Goal: Task Accomplishment & Management: Manage account settings

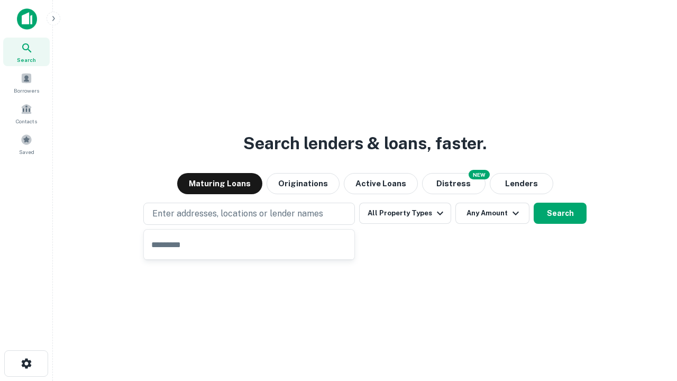
type input "**********"
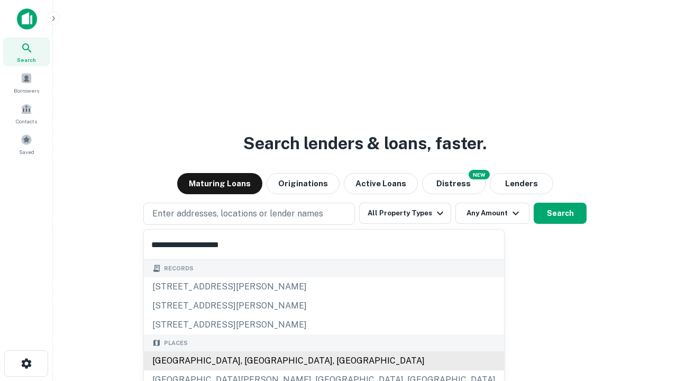
click at [253, 361] on div "[GEOGRAPHIC_DATA], [GEOGRAPHIC_DATA], [GEOGRAPHIC_DATA]" at bounding box center [324, 360] width 360 height 19
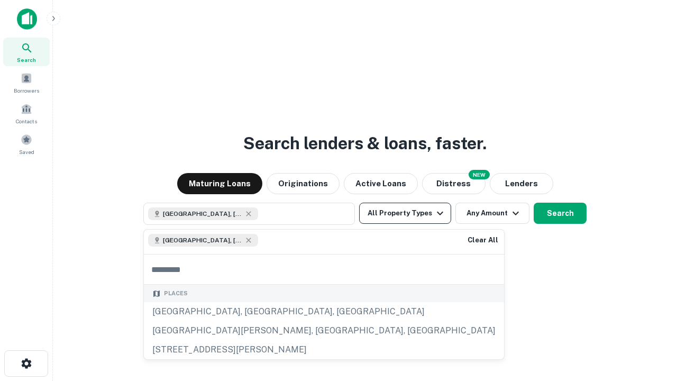
click at [405, 213] on button "All Property Types" at bounding box center [405, 213] width 92 height 21
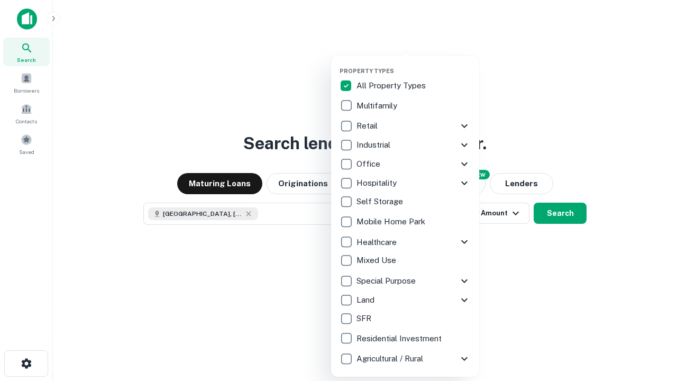
click at [413, 64] on button "button" at bounding box center [413, 64] width 148 height 1
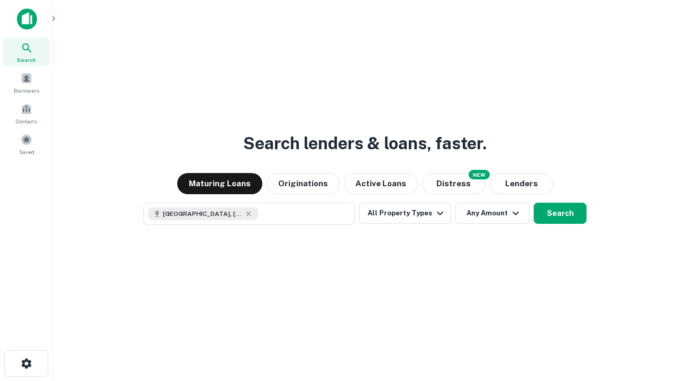
scroll to position [17, 0]
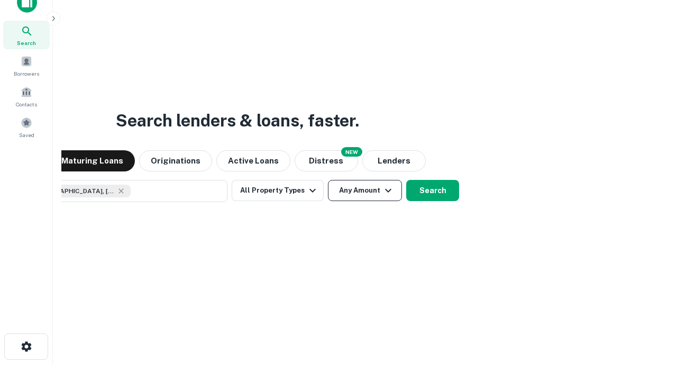
click at [328, 180] on button "Any Amount" at bounding box center [365, 190] width 74 height 21
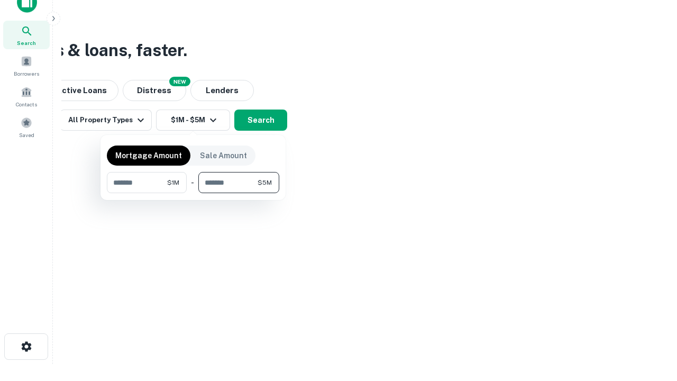
type input "*******"
click at [193, 193] on button "button" at bounding box center [193, 193] width 172 height 1
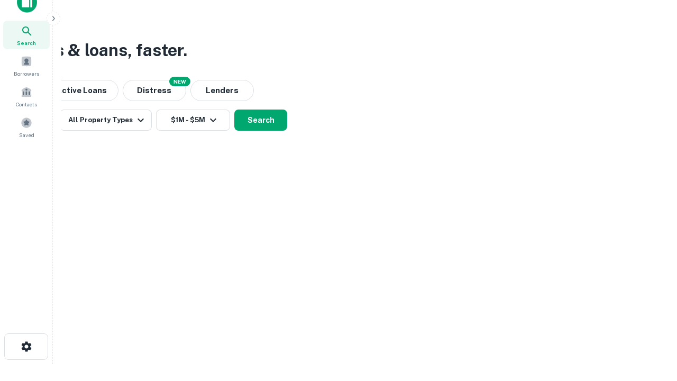
scroll to position [17, 0]
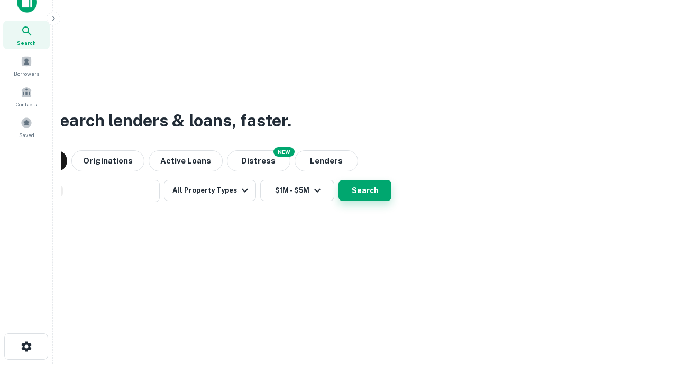
click at [338, 180] on button "Search" at bounding box center [364, 190] width 53 height 21
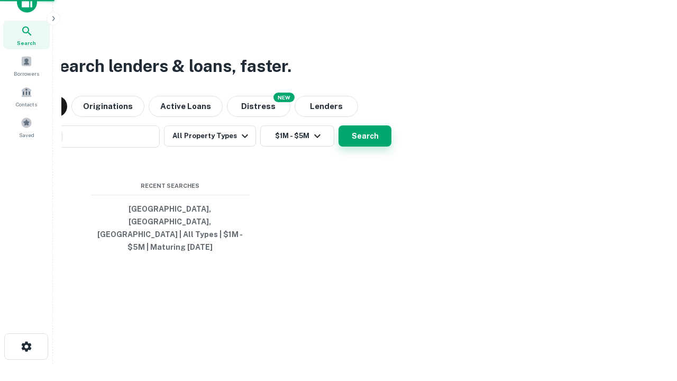
scroll to position [34, 299]
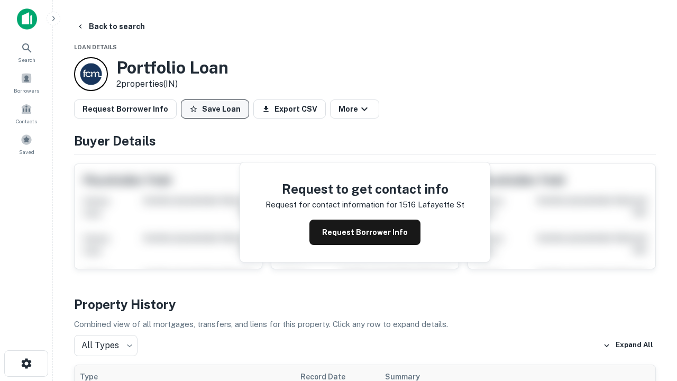
click at [215, 109] on button "Save Loan" at bounding box center [215, 108] width 68 height 19
click at [217, 109] on button "Save Loan" at bounding box center [215, 108] width 68 height 19
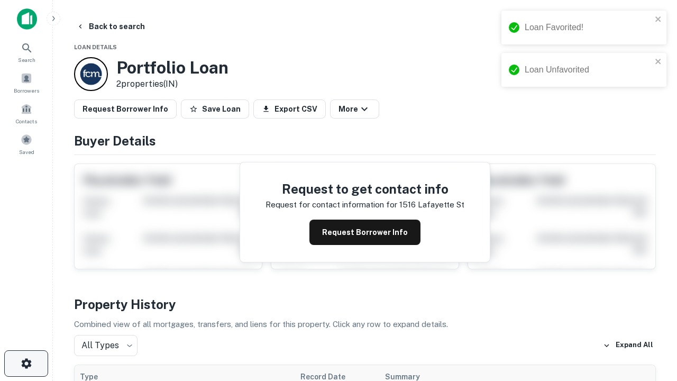
click at [26, 363] on icon "button" at bounding box center [26, 363] width 13 height 13
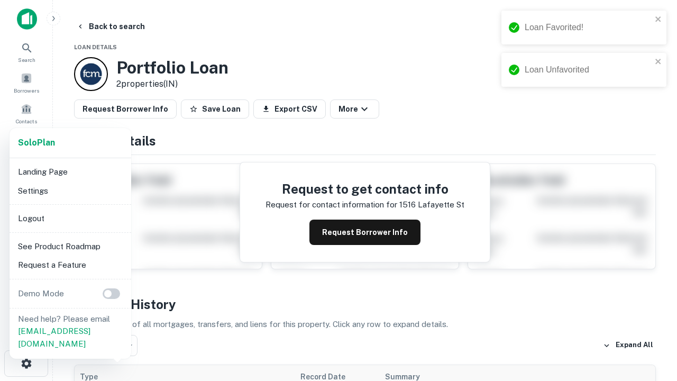
click at [70, 218] on li "Logout" at bounding box center [70, 218] width 113 height 19
